Goal: Complete application form: Complete application form

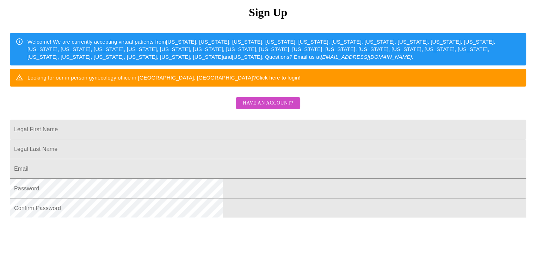
scroll to position [113, 0]
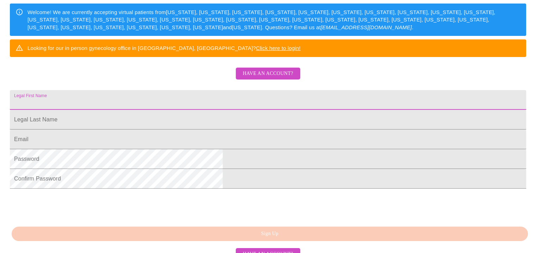
click at [317, 110] on input "Legal First Name" at bounding box center [268, 100] width 516 height 20
type input "[PERSON_NAME]"
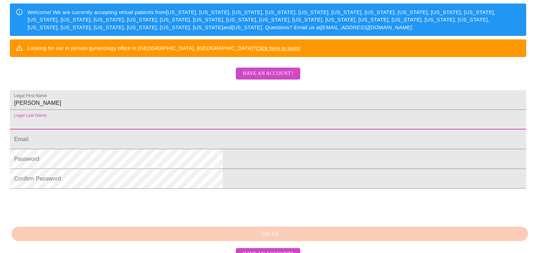
click at [306, 130] on input "Legal First Name" at bounding box center [268, 120] width 516 height 20
type input "[PERSON_NAME]"
click at [296, 149] on input "Legal First Name" at bounding box center [268, 140] width 516 height 20
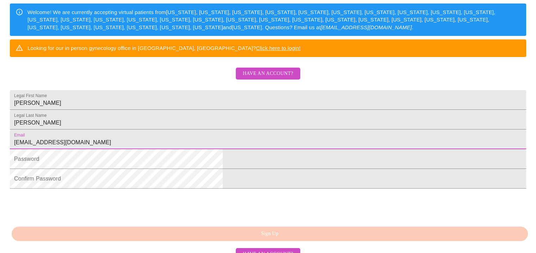
type input "[EMAIL_ADDRESS][DOMAIN_NAME]"
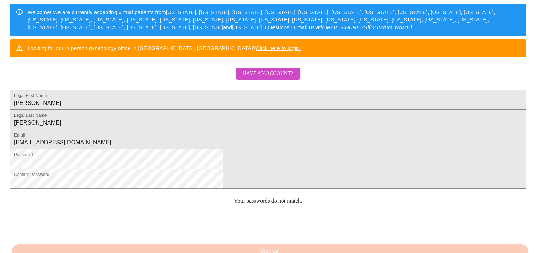
scroll to position [193, 0]
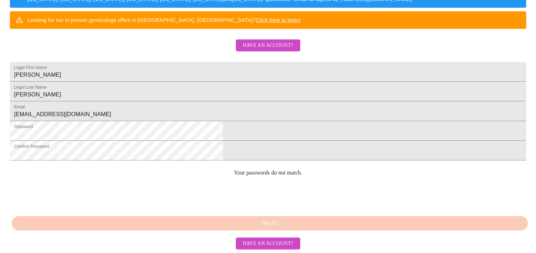
click at [380, 169] on html "MyMenopauseRx Sign Up Welcome! We are currently accepting virtual patients from…" at bounding box center [268, 14] width 536 height 310
click at [337, 166] on div "MyMenopauseRx Sign Up Welcome! We are currently accepting virtual patients from…" at bounding box center [268, 39] width 530 height 253
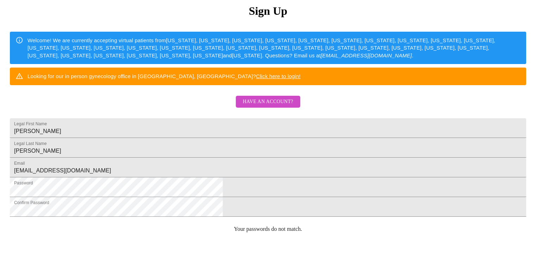
scroll to position [80, 0]
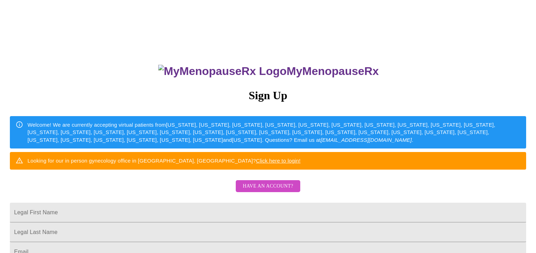
scroll to position [80, 0]
